Goal: Connect with others: Connect with others

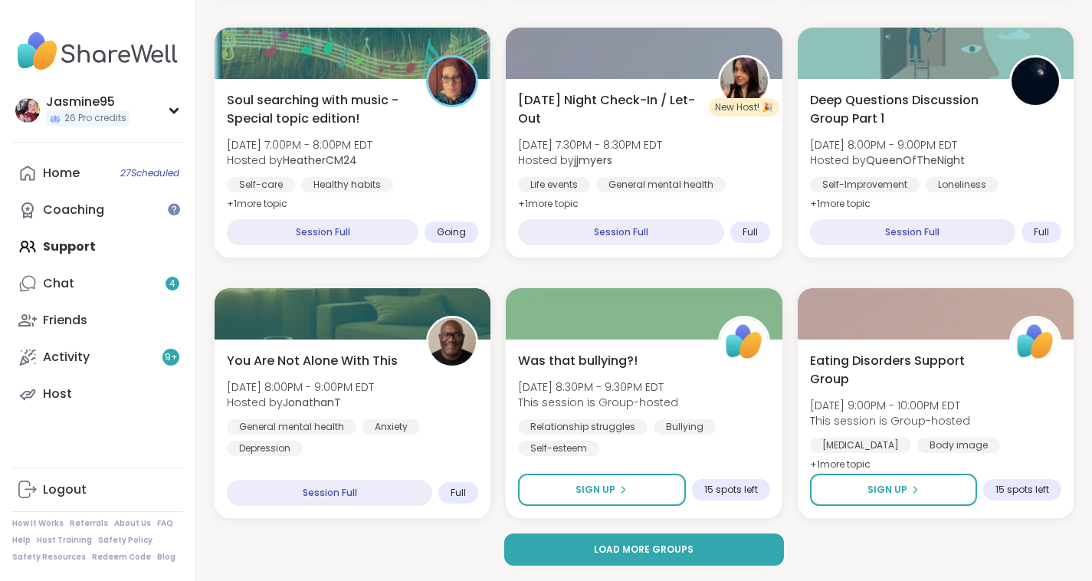
scroll to position [2903, 3]
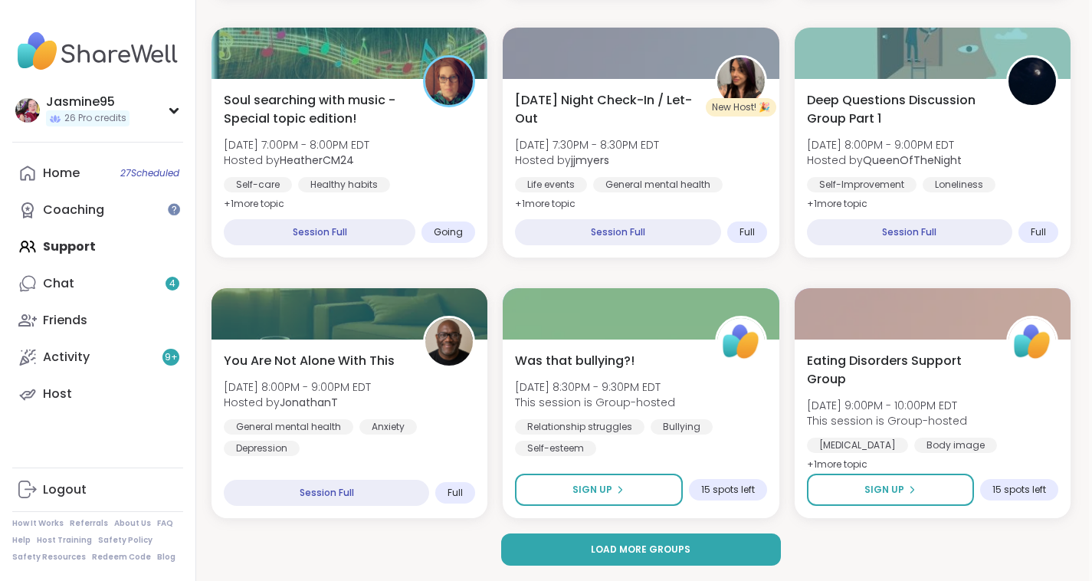
click at [579, 559] on button "Load more groups" at bounding box center [641, 549] width 281 height 32
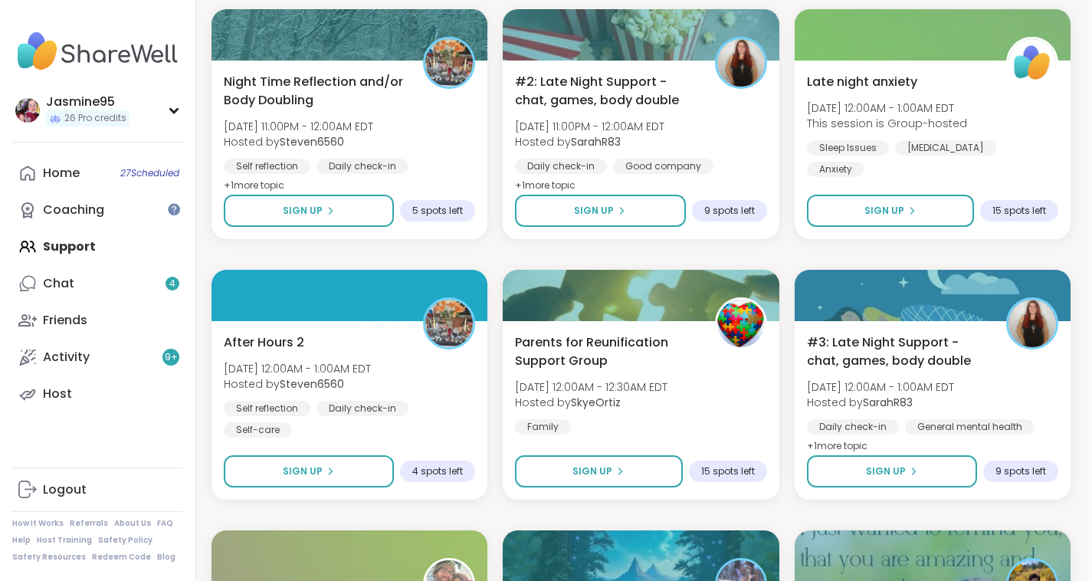
scroll to position [4226, 3]
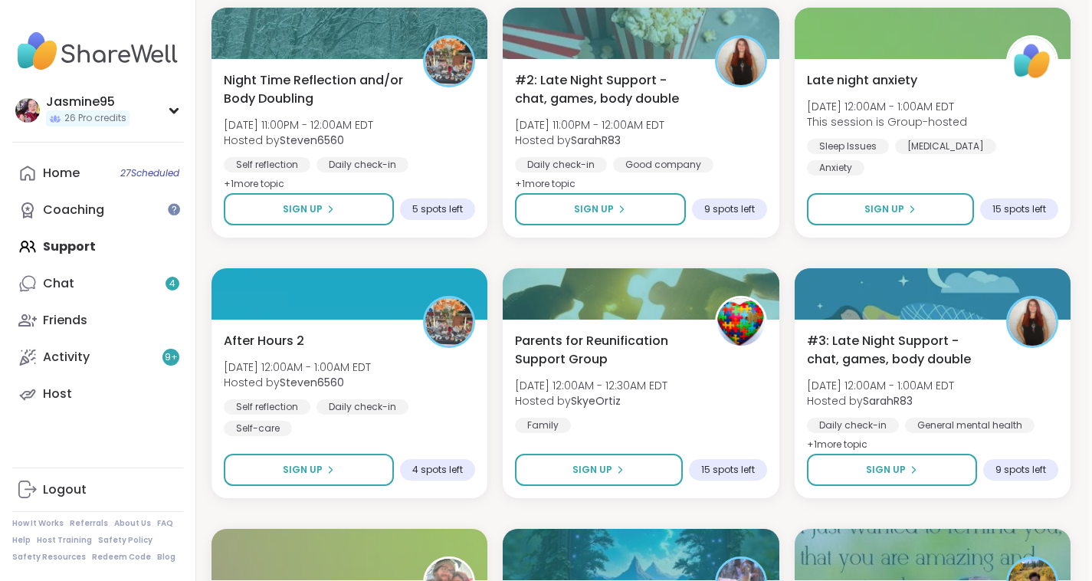
click at [346, 208] on button "Sign Up" at bounding box center [309, 209] width 170 height 32
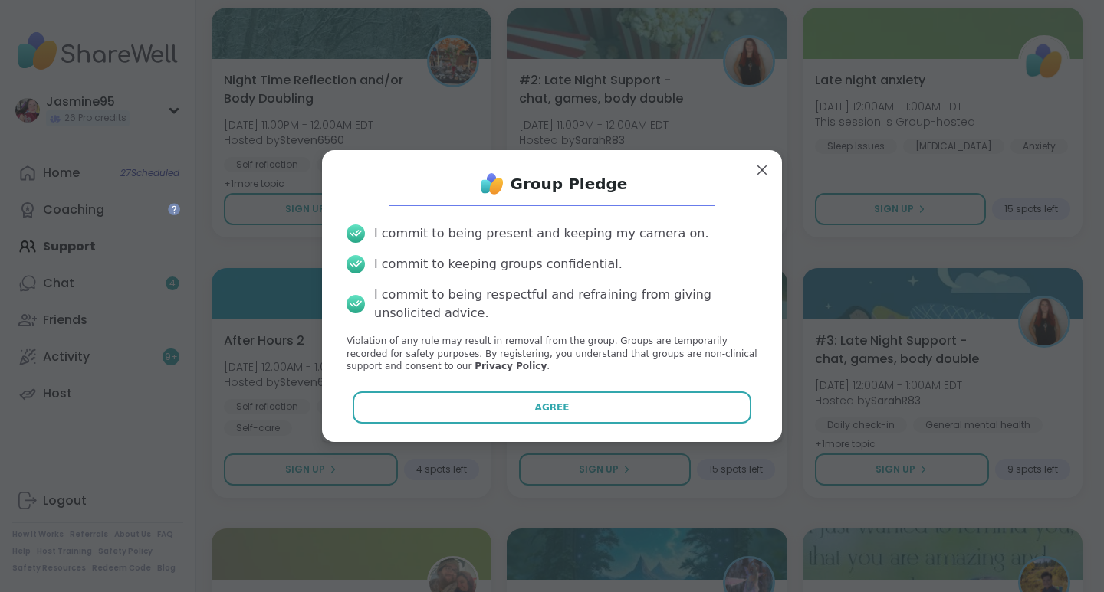
click at [557, 413] on button "Agree" at bounding box center [552, 408] width 399 height 32
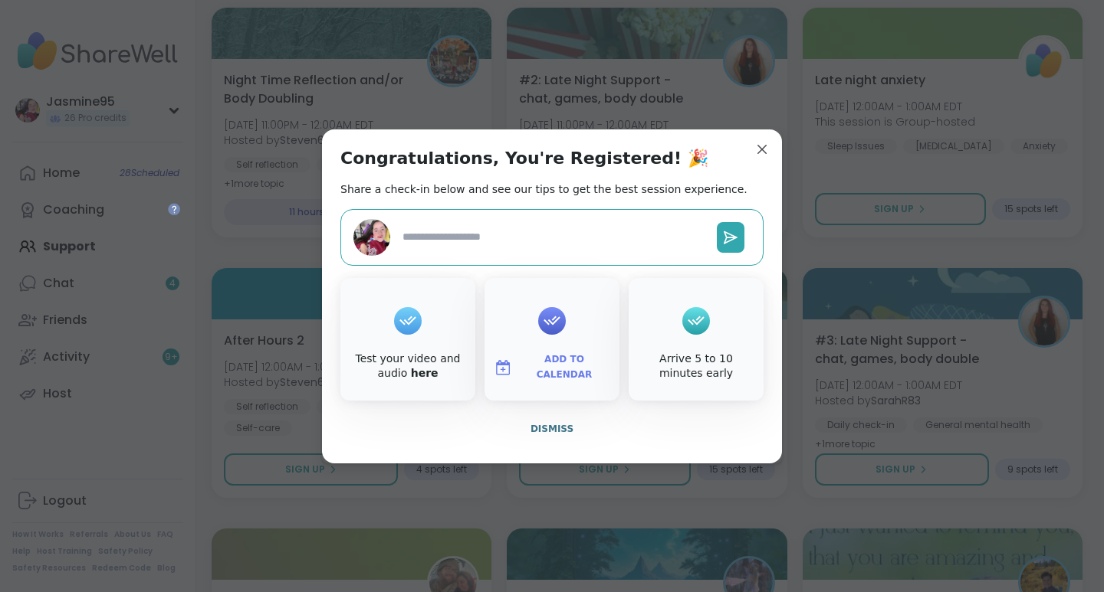
click at [543, 435] on span "Dismiss" at bounding box center [551, 429] width 43 height 11
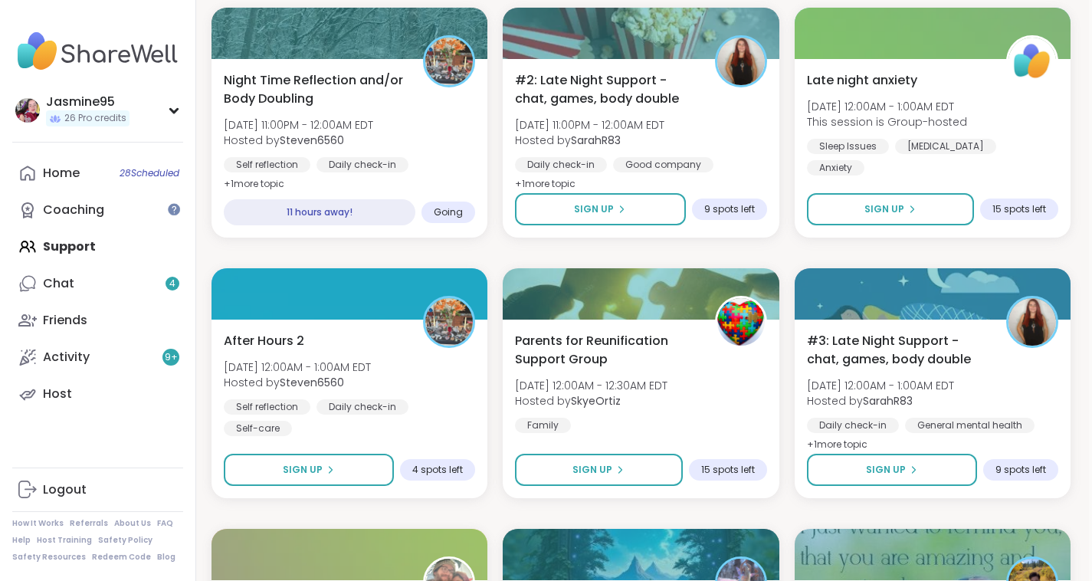
click at [372, 463] on button "Sign Up" at bounding box center [309, 470] width 170 height 32
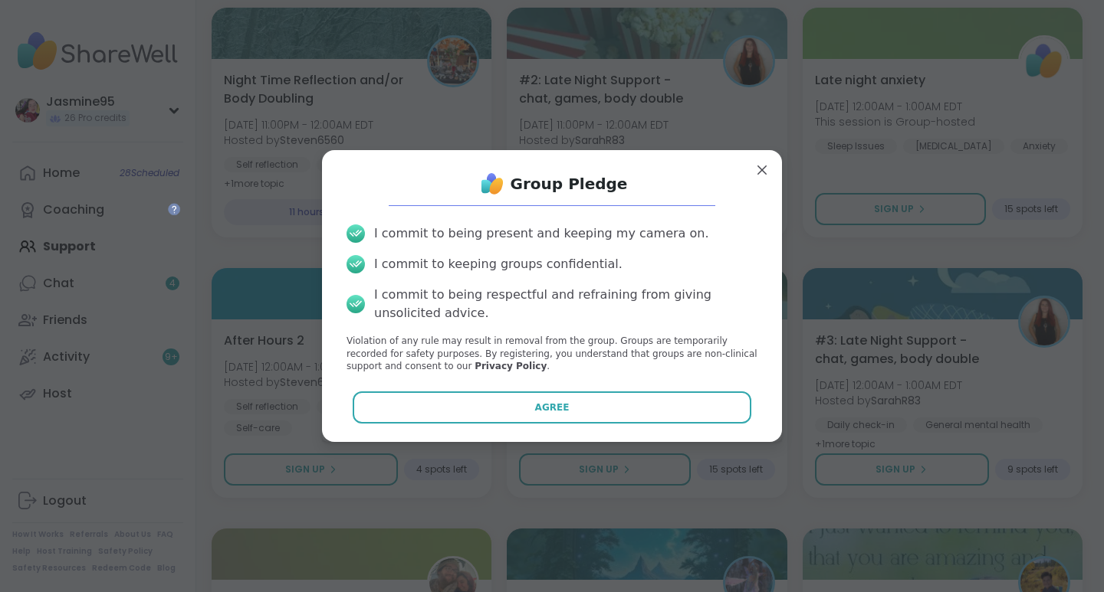
click at [570, 409] on button "Agree" at bounding box center [552, 408] width 399 height 32
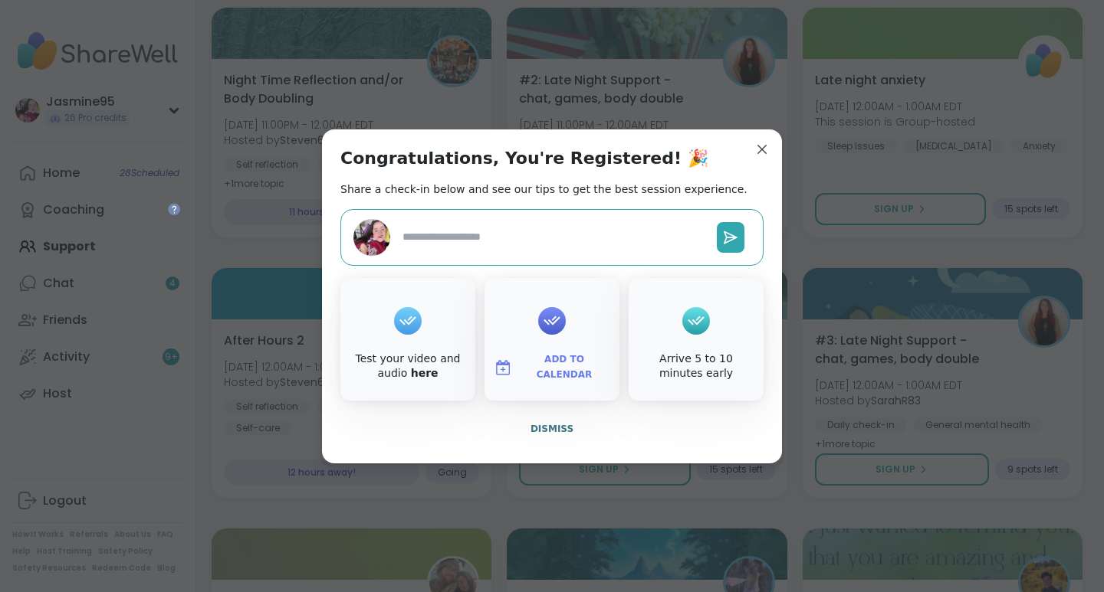
type textarea "*"
click at [537, 429] on span "Dismiss" at bounding box center [551, 429] width 43 height 11
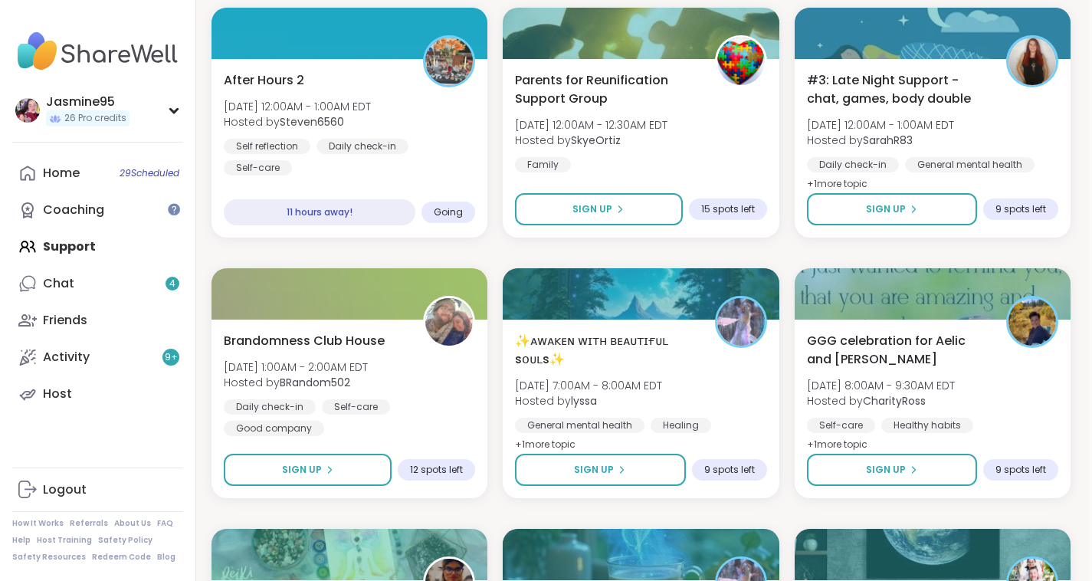
click at [116, 284] on link "Chat 4" at bounding box center [97, 283] width 171 height 37
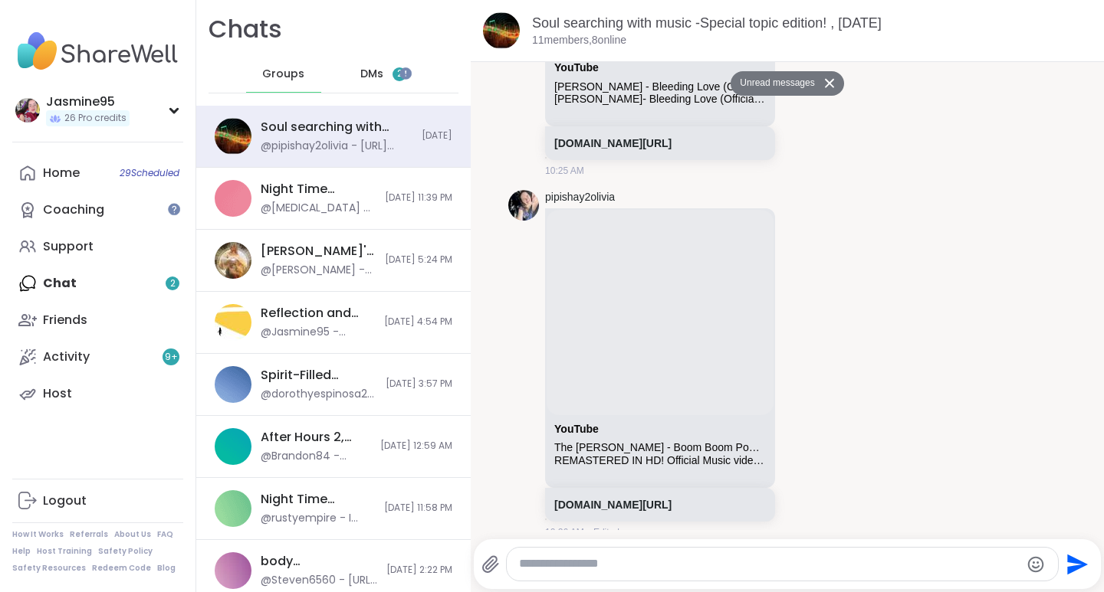
click at [379, 74] on div "DMs 2" at bounding box center [383, 74] width 75 height 37
